Goal: Transaction & Acquisition: Purchase product/service

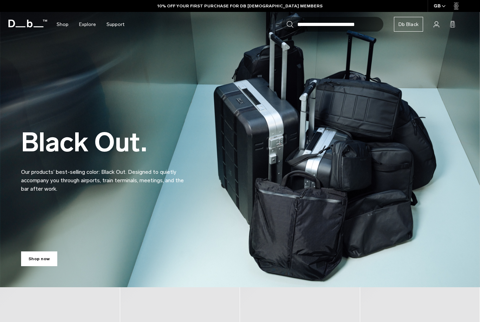
scroll to position [193, 0]
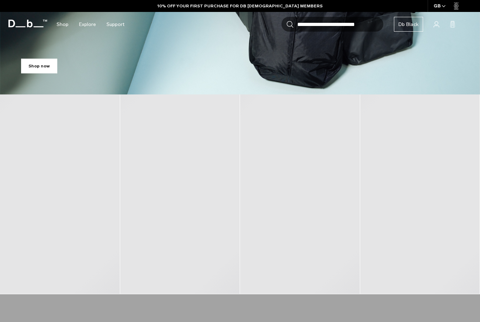
click at [467, 34] on div "Search for Bags, Luggage... Search Close Trending Products All Products Hugger …" at bounding box center [302, 24] width 344 height 25
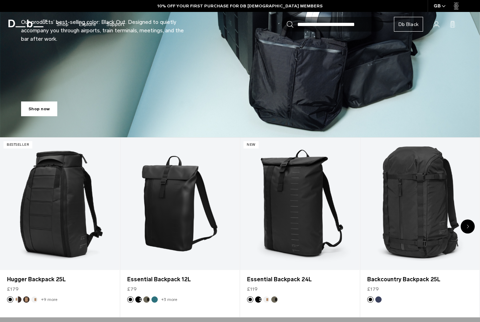
scroll to position [0, 0]
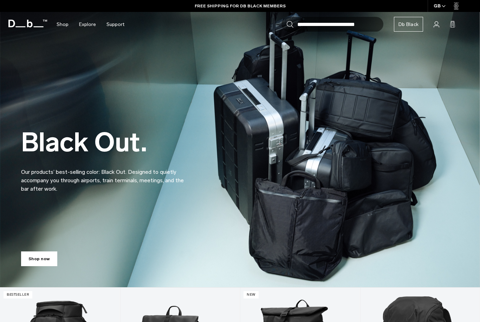
click at [324, 21] on input "Search for Bags, Luggage..." at bounding box center [340, 24] width 86 height 15
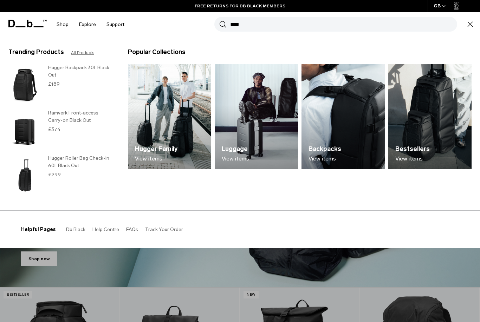
type input "****"
click at [223, 24] on button "Search" at bounding box center [222, 24] width 7 height 8
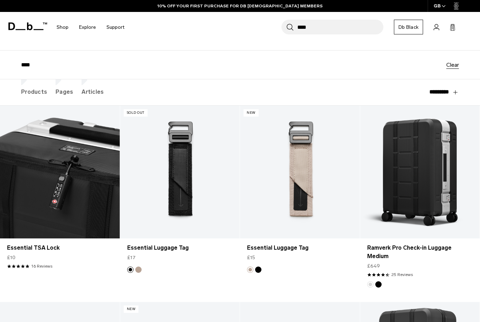
scroll to position [64, 0]
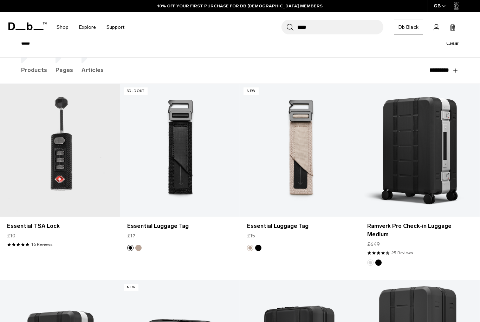
click at [52, 153] on link "Essential TSA Lock" at bounding box center [60, 150] width 120 height 133
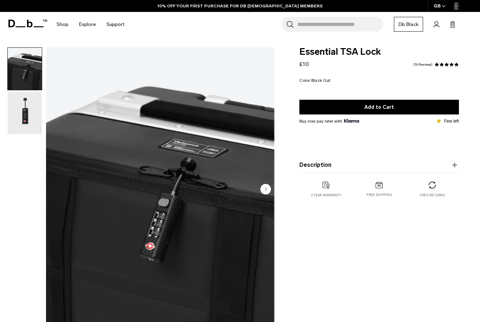
click at [18, 118] on img "button" at bounding box center [25, 113] width 34 height 42
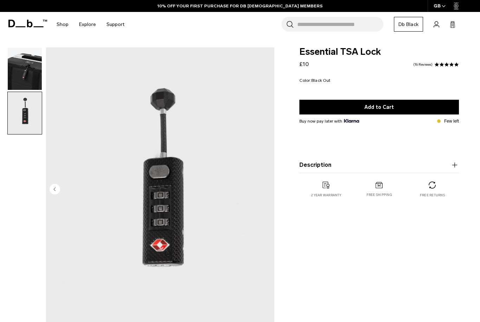
click at [57, 189] on circle "Previous slide" at bounding box center [55, 189] width 11 height 11
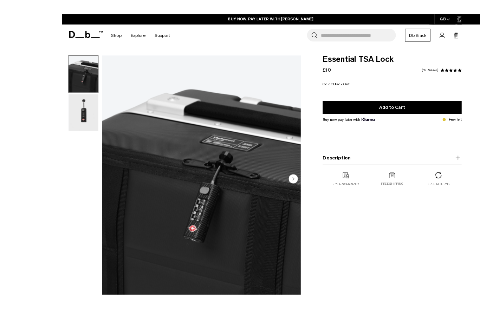
scroll to position [69, 0]
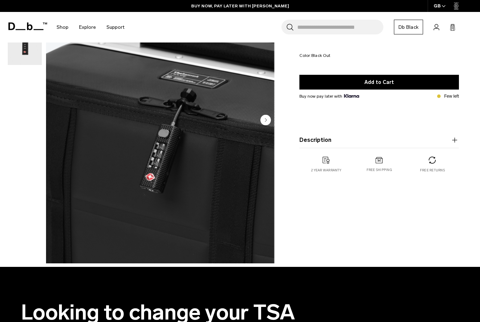
click at [27, 53] on img "button" at bounding box center [25, 44] width 34 height 42
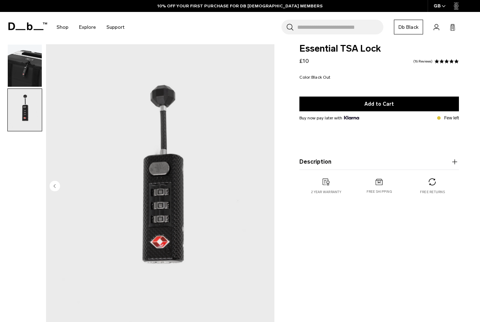
scroll to position [0, 0]
